Goal: Task Accomplishment & Management: Manage account settings

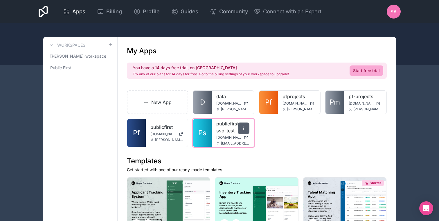
click at [243, 130] on icon at bounding box center [243, 130] width 0 height 0
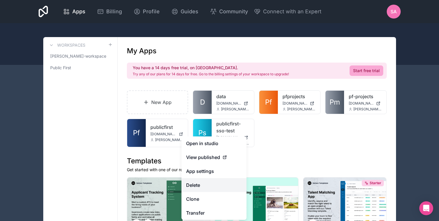
click at [203, 184] on button "Delete" at bounding box center [213, 185] width 65 height 14
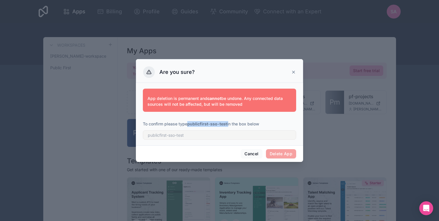
drag, startPoint x: 228, startPoint y: 123, endPoint x: 189, endPoint y: 124, distance: 38.9
click at [189, 124] on p "To confirm please type publicfirst-sso-test in the box below" at bounding box center [219, 124] width 153 height 6
click at [293, 72] on icon at bounding box center [293, 72] width 5 height 5
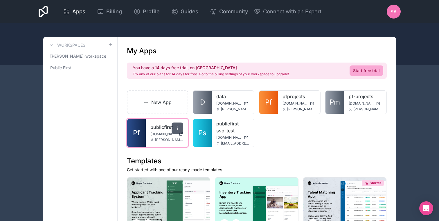
click at [177, 128] on icon at bounding box center [177, 128] width 0 height 0
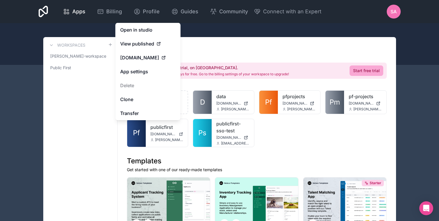
click at [289, 129] on div "New App D data [DOMAIN_NAME] [PERSON_NAME][EMAIL_ADDRESS][DOMAIN_NAME] Pf pfpro…" at bounding box center [257, 119] width 260 height 57
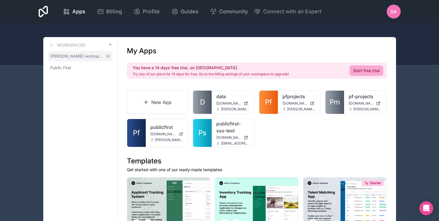
click at [74, 55] on span "[PERSON_NAME]-workspace" at bounding box center [76, 56] width 53 height 6
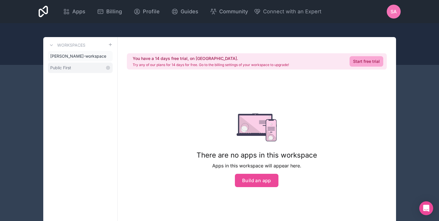
click at [65, 66] on span "Public First" at bounding box center [60, 68] width 21 height 6
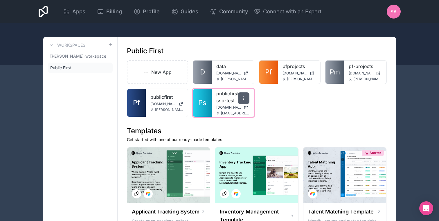
click at [244, 99] on icon at bounding box center [243, 98] width 5 height 5
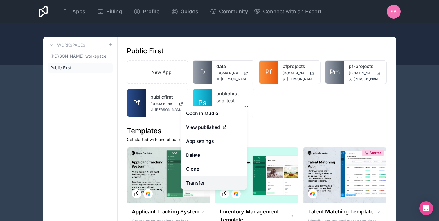
click at [216, 185] on link "Transfer" at bounding box center [213, 183] width 65 height 14
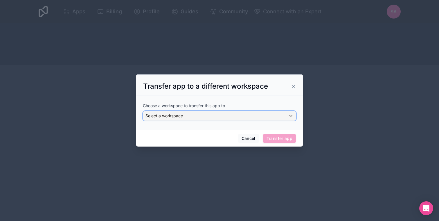
click at [185, 119] on div "Select a workspace" at bounding box center [219, 115] width 153 height 9
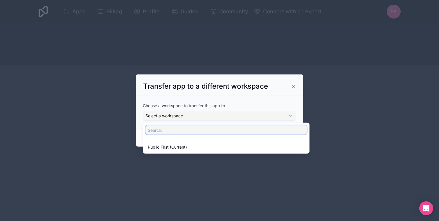
click at [177, 128] on input "text" at bounding box center [225, 130] width 161 height 9
click at [196, 116] on div at bounding box center [219, 111] width 167 height 72
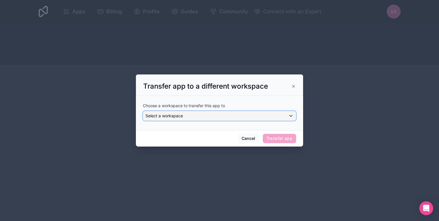
click at [224, 120] on div "Select a workspace" at bounding box center [219, 115] width 153 height 9
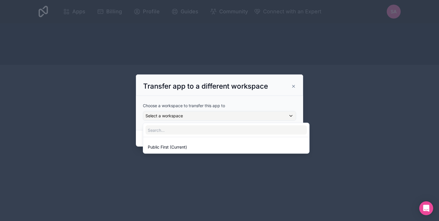
click at [206, 110] on div at bounding box center [219, 111] width 167 height 72
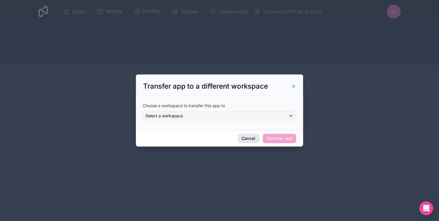
click at [245, 140] on button "Cancel" at bounding box center [248, 138] width 21 height 9
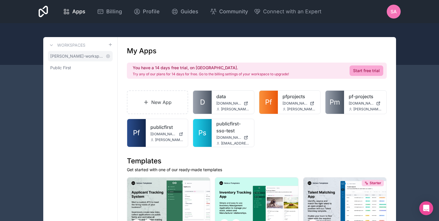
click at [93, 57] on span "[PERSON_NAME]-workspace" at bounding box center [76, 56] width 53 height 6
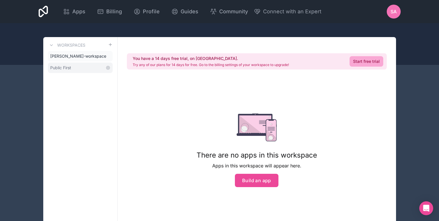
click at [67, 65] on span "Public First" at bounding box center [60, 68] width 21 height 6
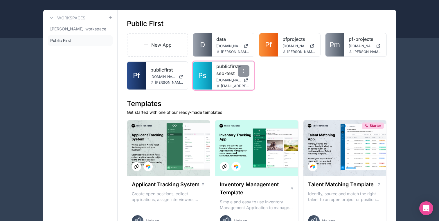
scroll to position [55, 0]
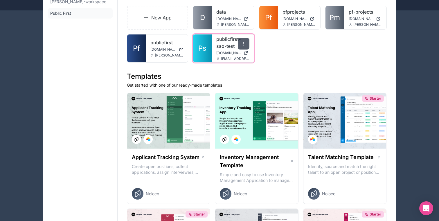
click at [245, 44] on icon at bounding box center [243, 43] width 5 height 5
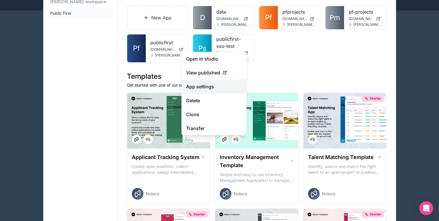
click at [207, 86] on link "App settings" at bounding box center [213, 87] width 65 height 14
